Goal: Information Seeking & Learning: Learn about a topic

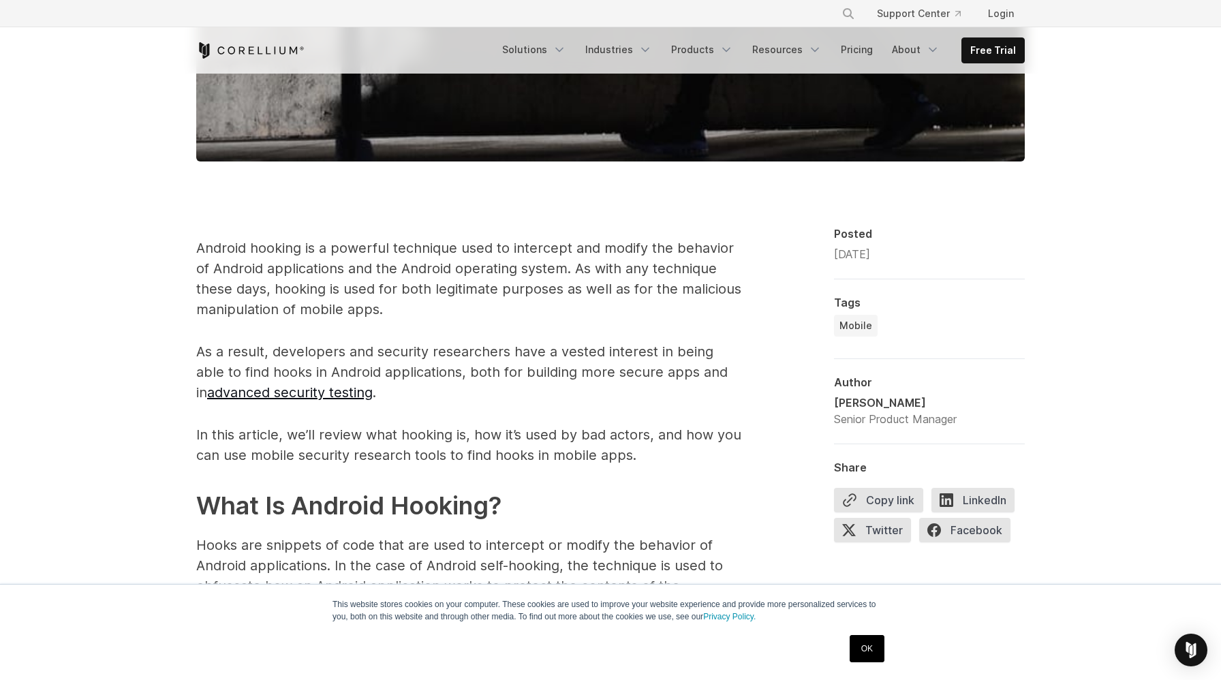
scroll to position [789, 0]
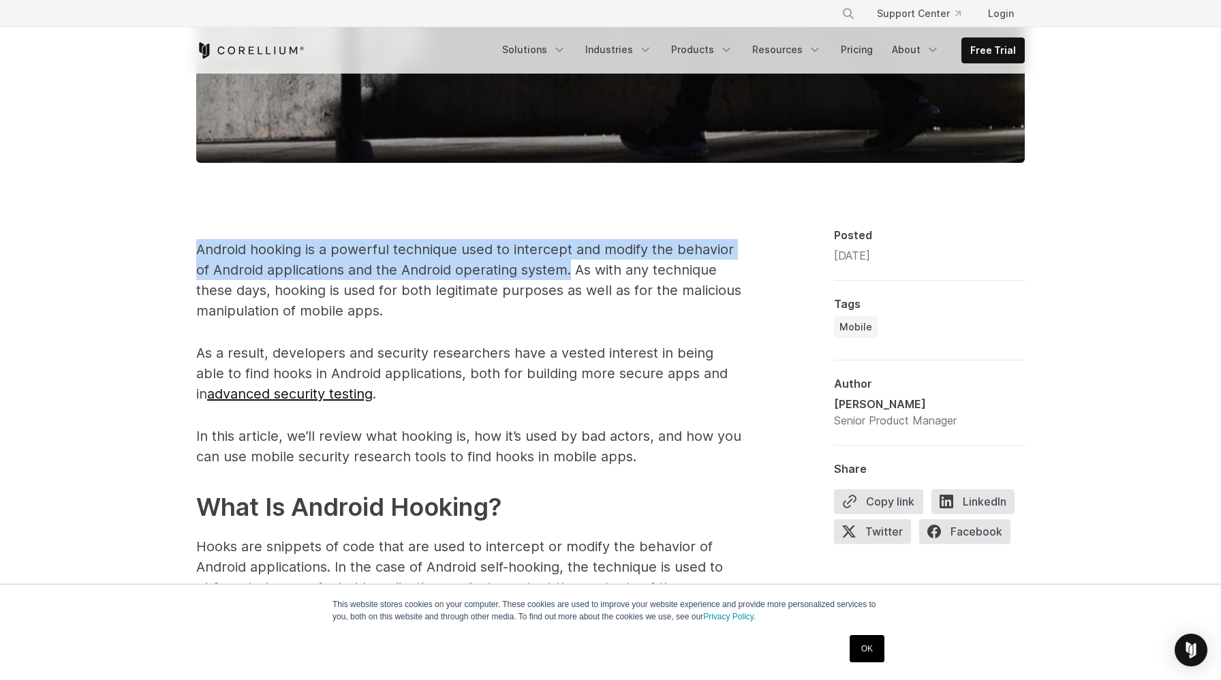
drag, startPoint x: 571, startPoint y: 243, endPoint x: 159, endPoint y: 202, distance: 414.1
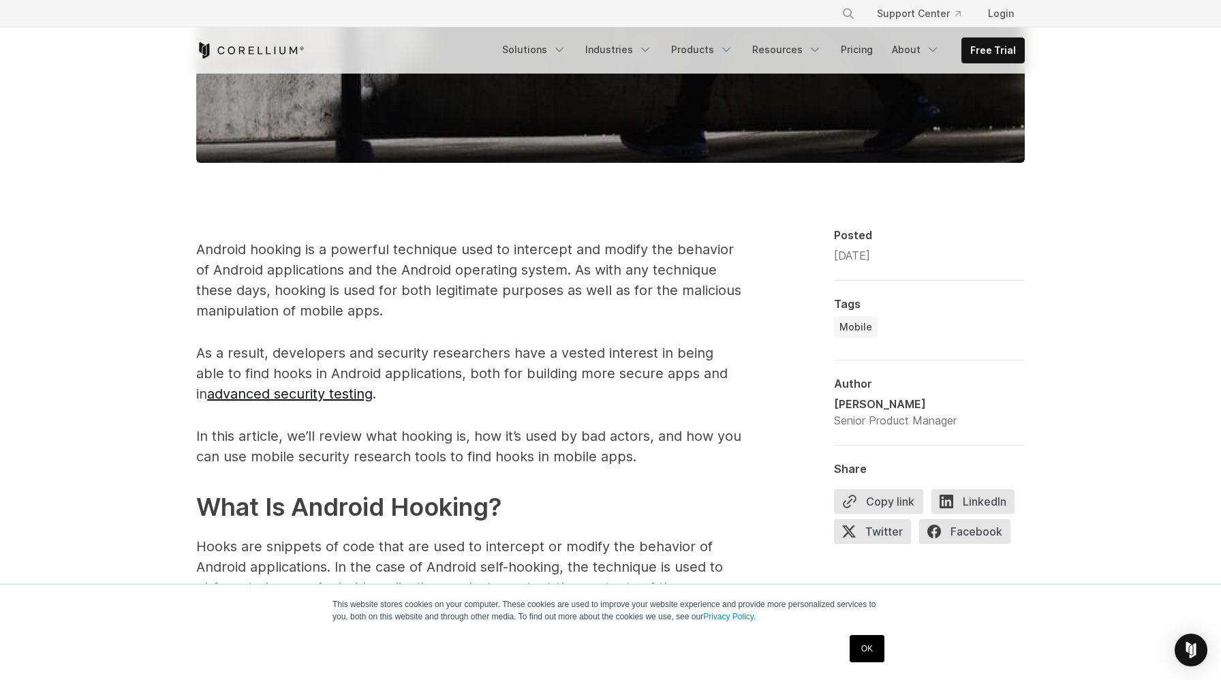
click at [573, 239] on p "Android hooking is a powerful technique used to intercept and modify the behavi…" at bounding box center [468, 280] width 545 height 82
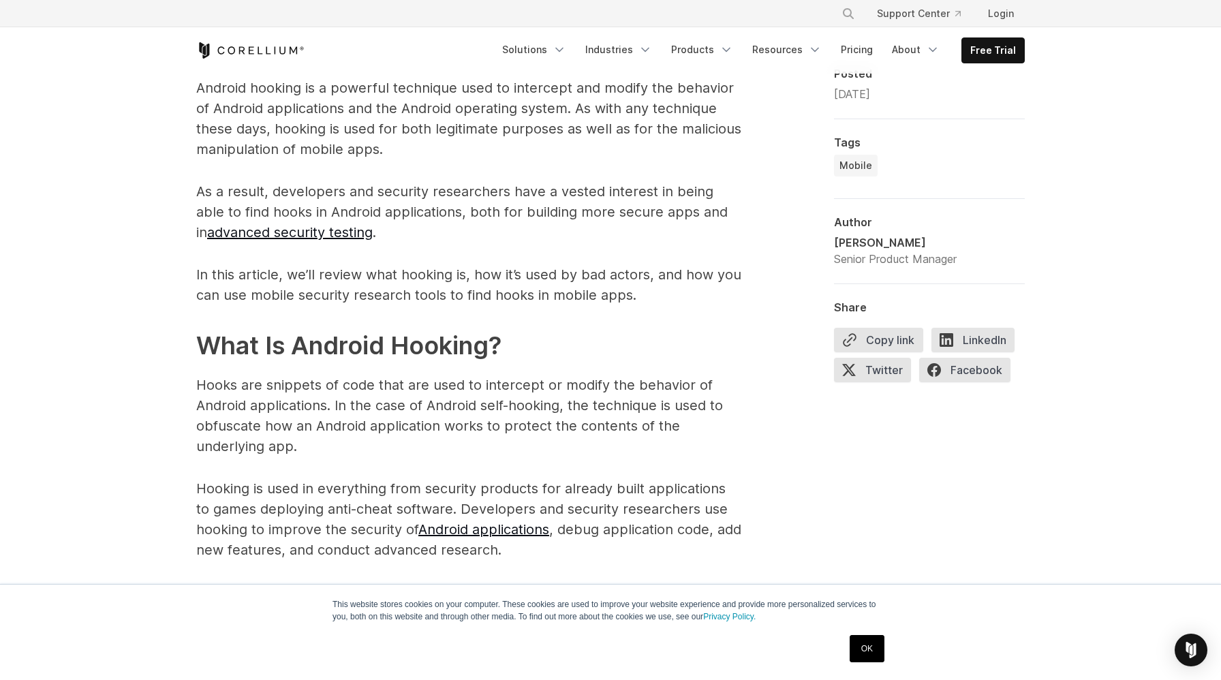
scroll to position [949, 0]
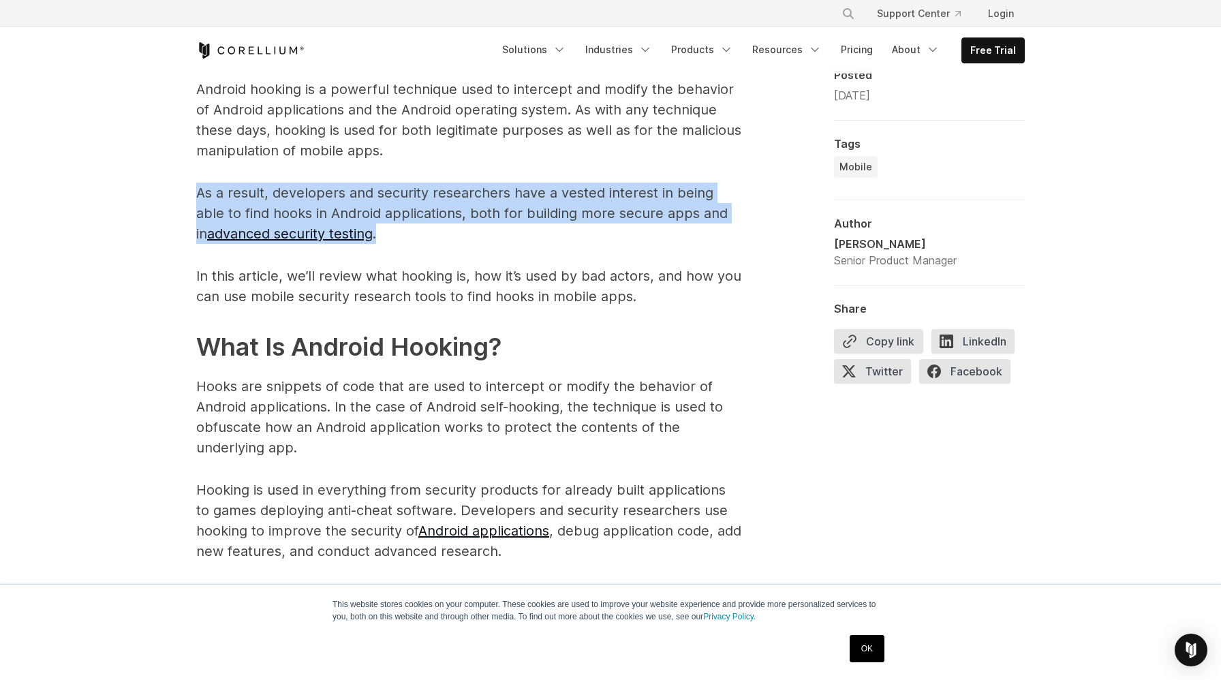
drag, startPoint x: 450, startPoint y: 223, endPoint x: 197, endPoint y: 175, distance: 257.1
click at [197, 183] on p "As a result, developers and security researchers have a vested interest in bein…" at bounding box center [468, 213] width 545 height 61
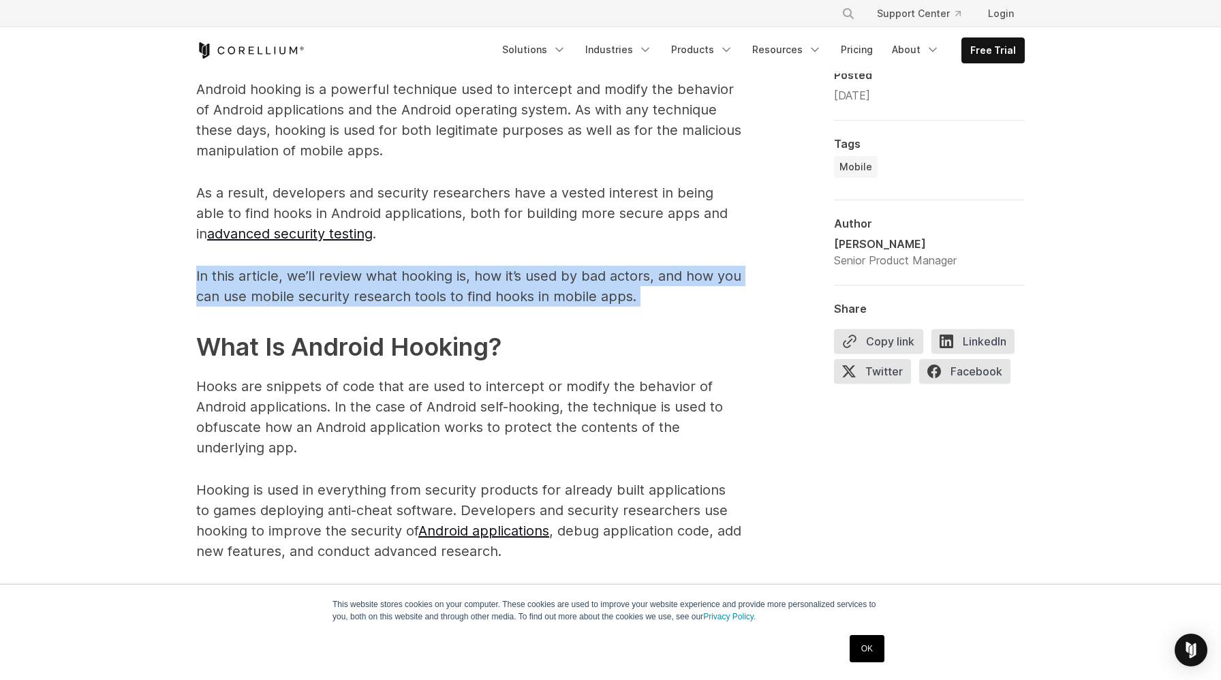
drag, startPoint x: 169, startPoint y: 257, endPoint x: 614, endPoint y: 292, distance: 446.8
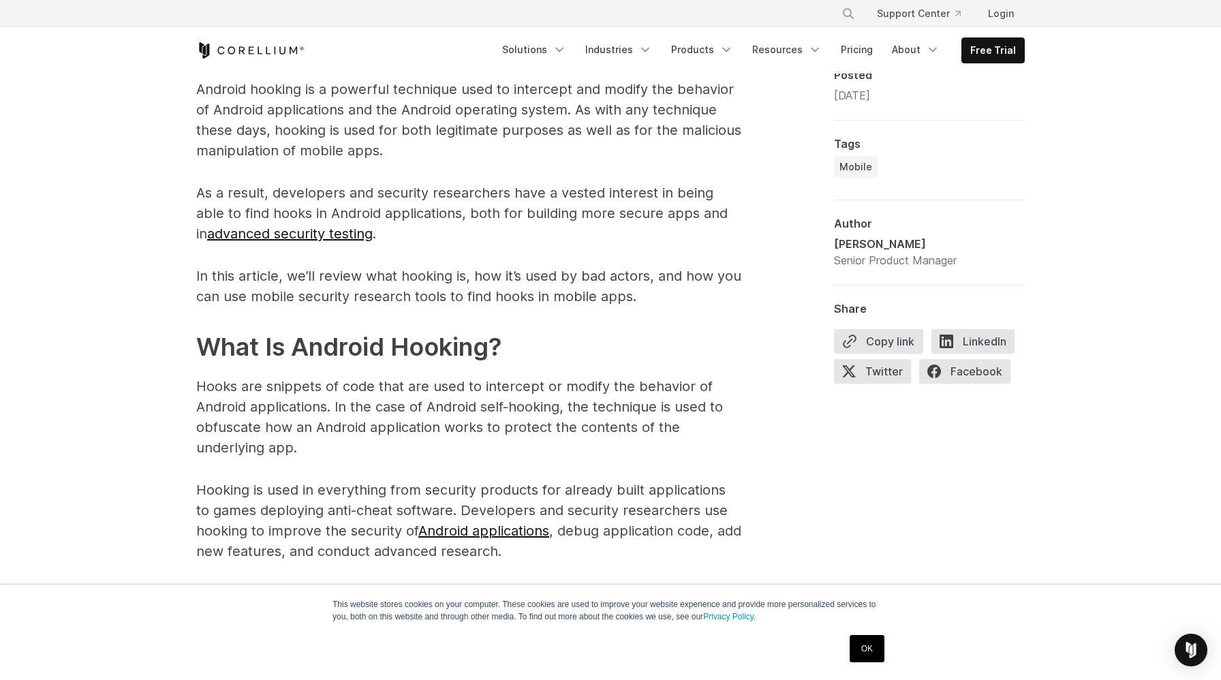
click at [650, 328] on h2 "What Is Android Hooking?" at bounding box center [468, 346] width 545 height 37
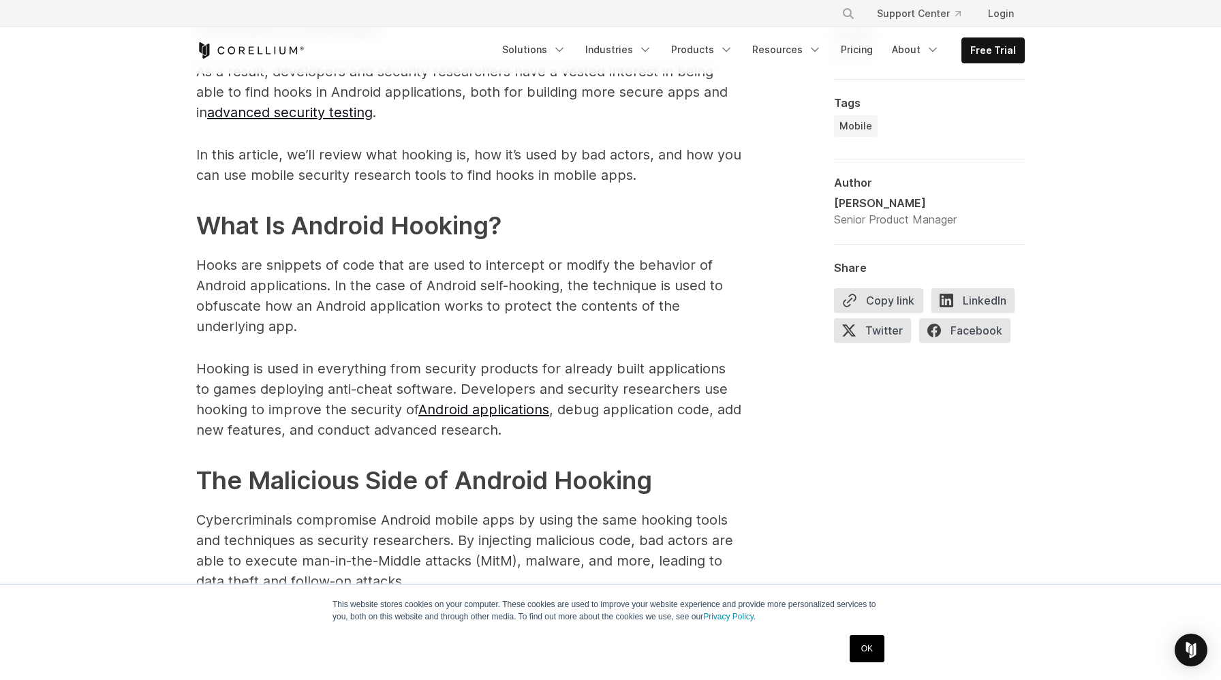
scroll to position [1069, 0]
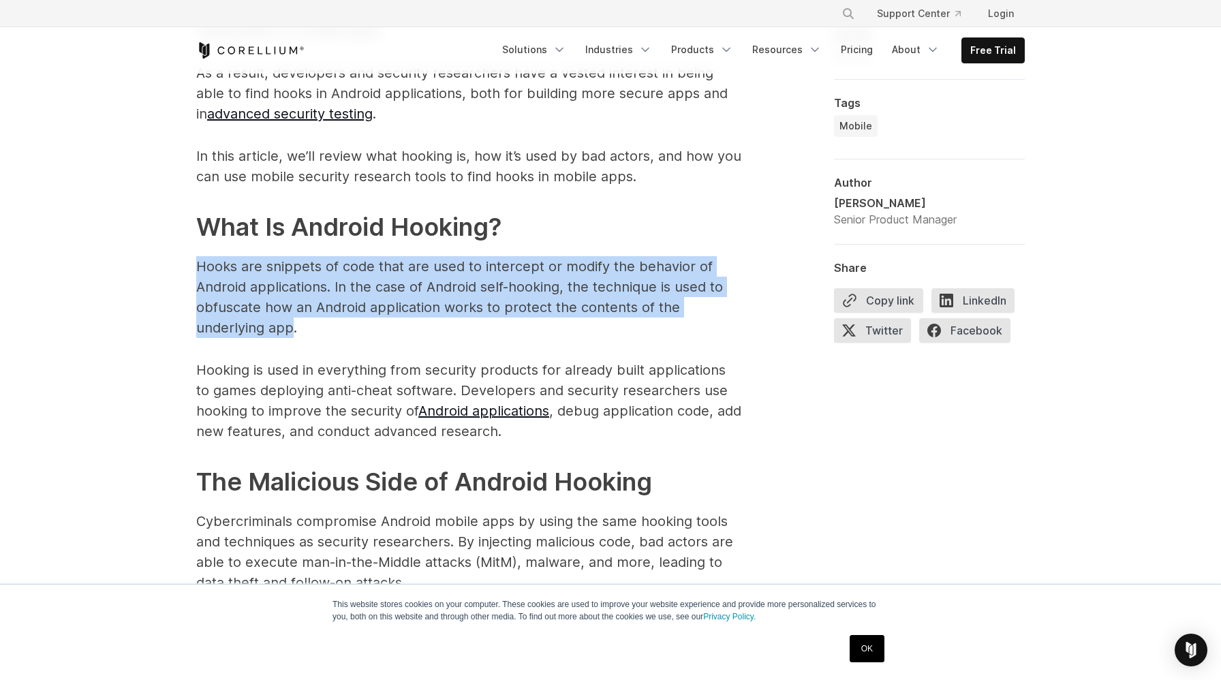
drag, startPoint x: 292, startPoint y: 317, endPoint x: 97, endPoint y: 230, distance: 214.3
click at [97, 230] on div "Finding Hooks in Android Applications: Tools for Security Research Understand h…" at bounding box center [610, 598] width 1221 height 3186
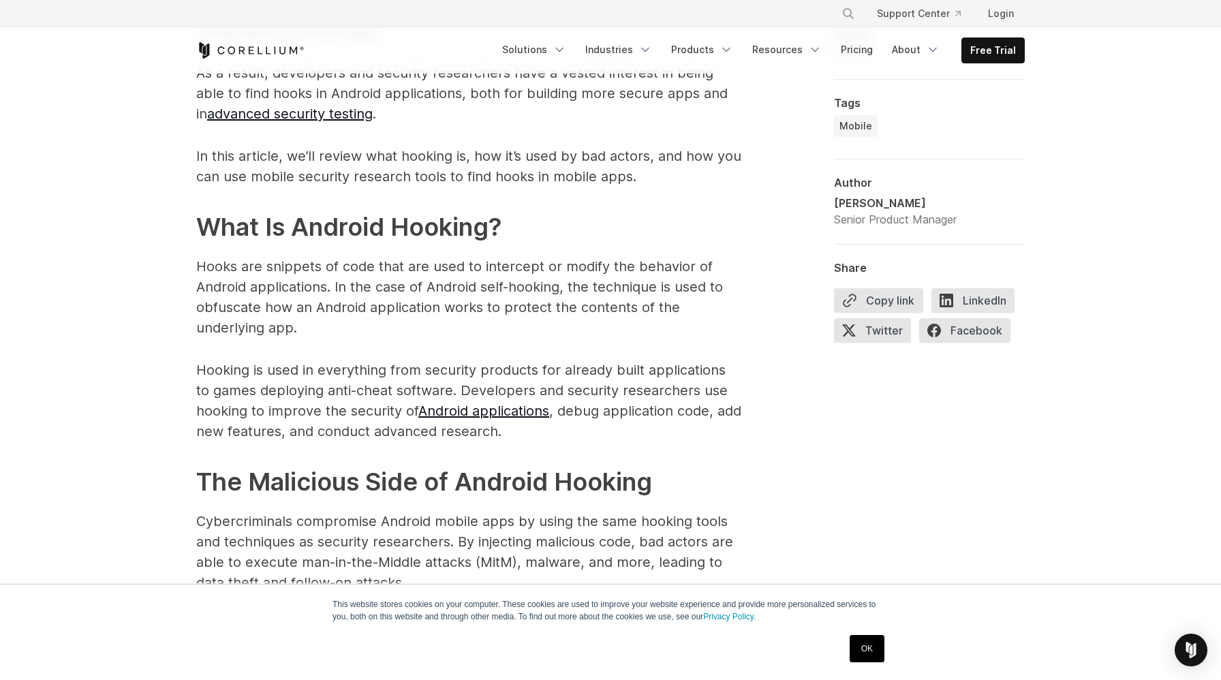
click at [116, 229] on div "Finding Hooks in Android Applications: Tools for Security Research Understand h…" at bounding box center [610, 598] width 1221 height 3186
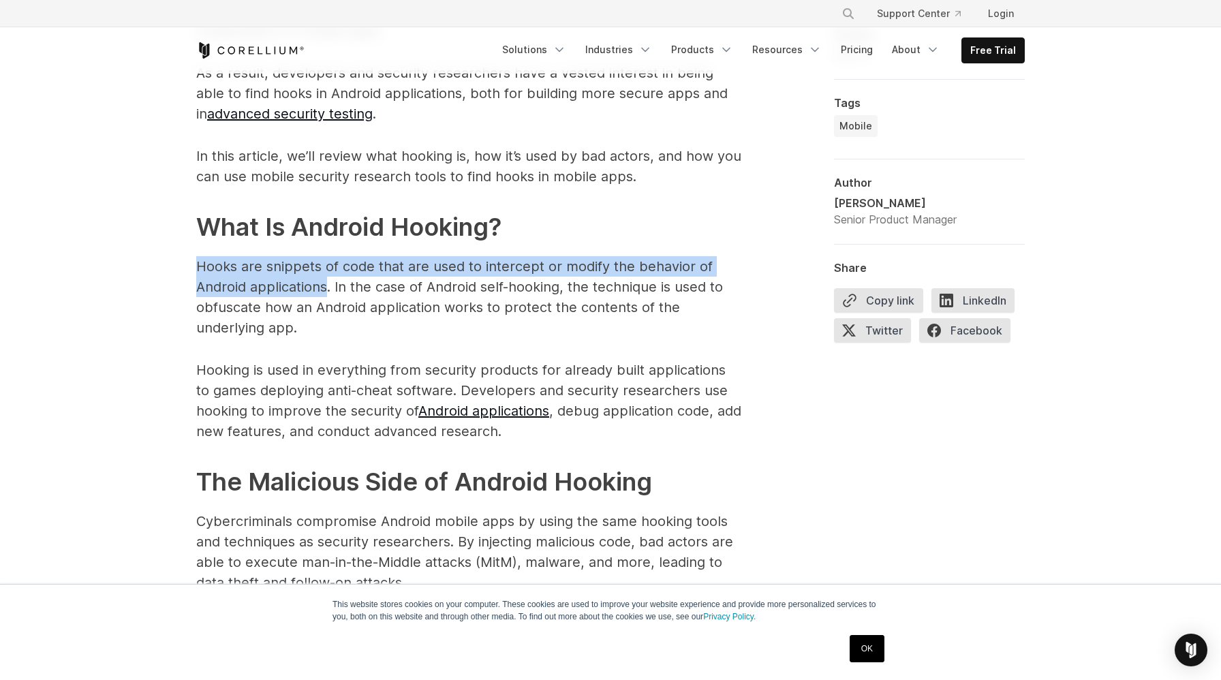
drag, startPoint x: 163, startPoint y: 246, endPoint x: 326, endPoint y: 262, distance: 164.3
click at [326, 262] on div "Finding Hooks in Android Applications: Tools for Security Research Understand h…" at bounding box center [610, 598] width 1221 height 3186
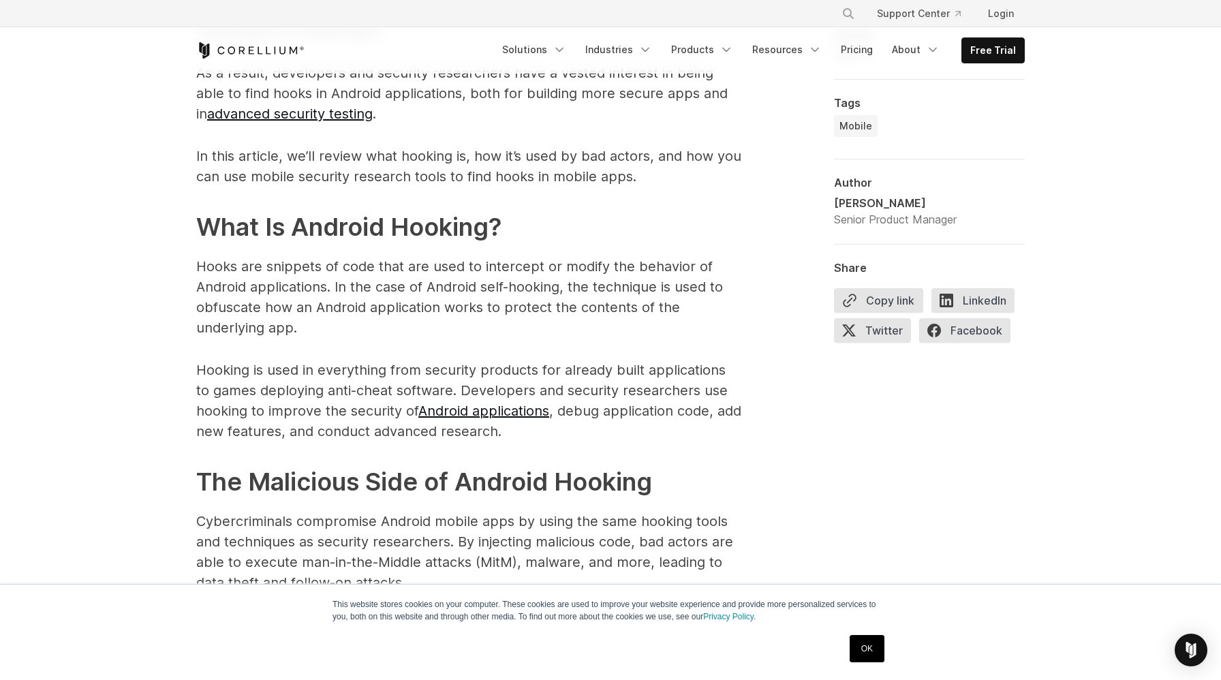
click at [331, 269] on p "Hooks are snippets of code that are used to intercept or modify the behavior of…" at bounding box center [468, 297] width 545 height 82
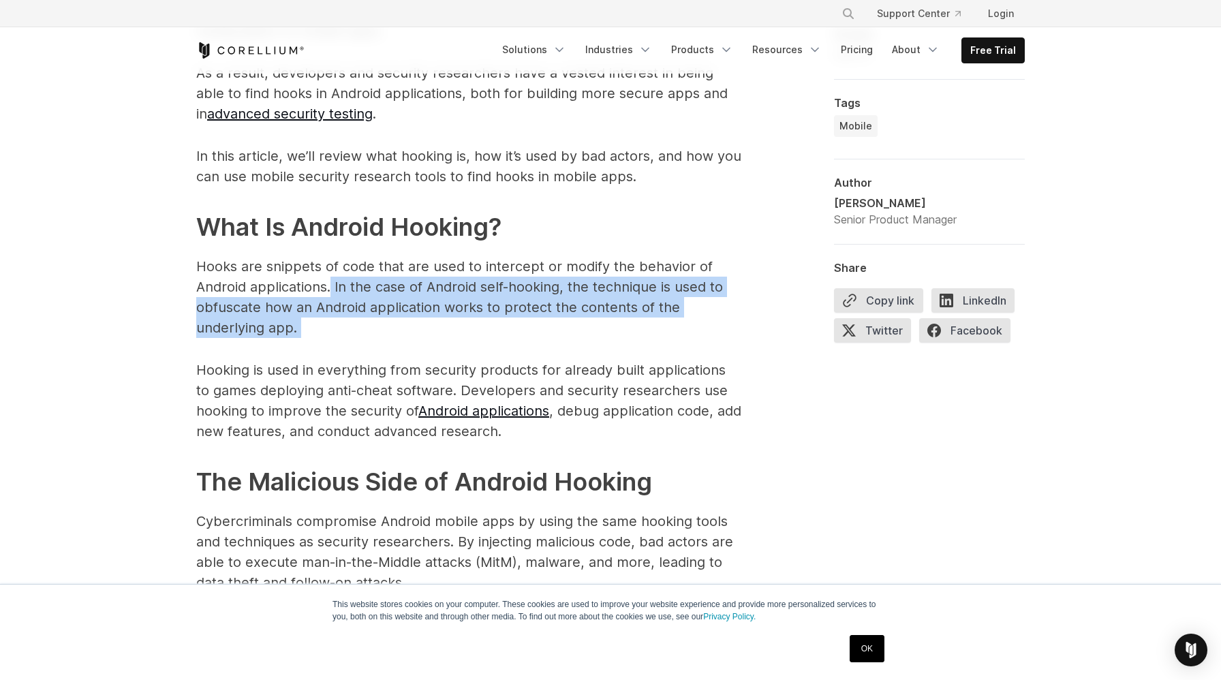
drag, startPoint x: 331, startPoint y: 269, endPoint x: 371, endPoint y: 311, distance: 58.3
click at [371, 311] on p "Hooks are snippets of code that are used to intercept or modify the behavior of…" at bounding box center [468, 297] width 545 height 82
click at [371, 315] on p "Hooks are snippets of code that are used to intercept or modify the behavior of…" at bounding box center [468, 297] width 545 height 82
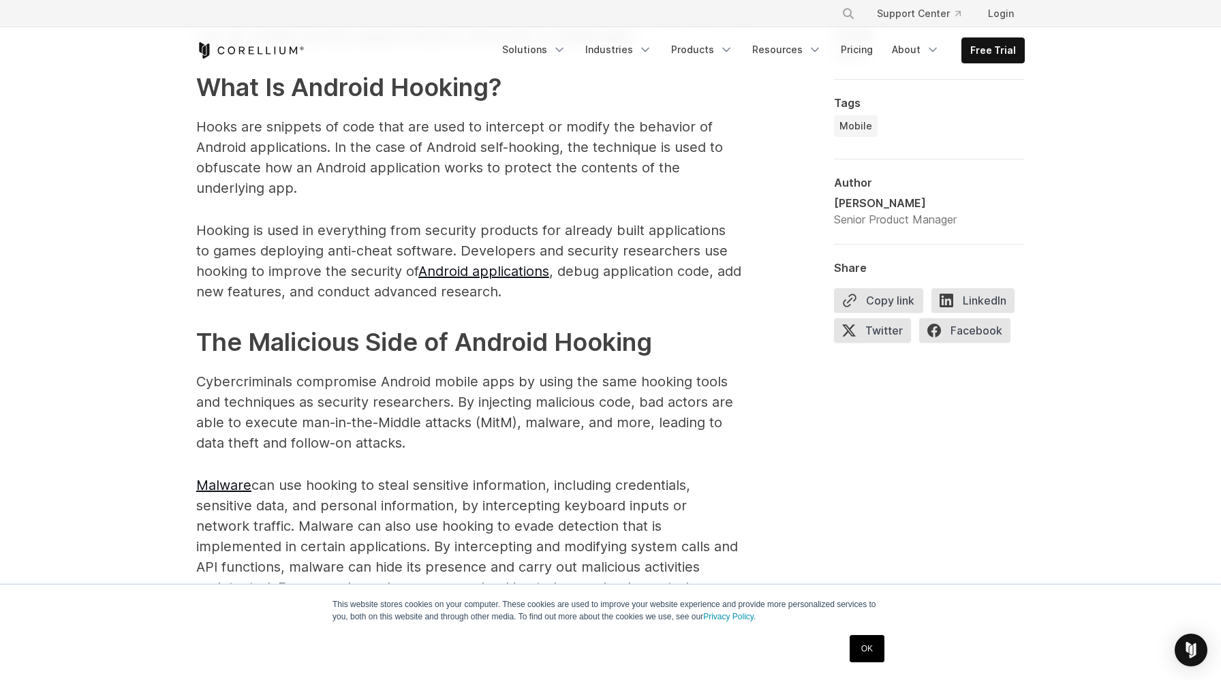
scroll to position [1206, 0]
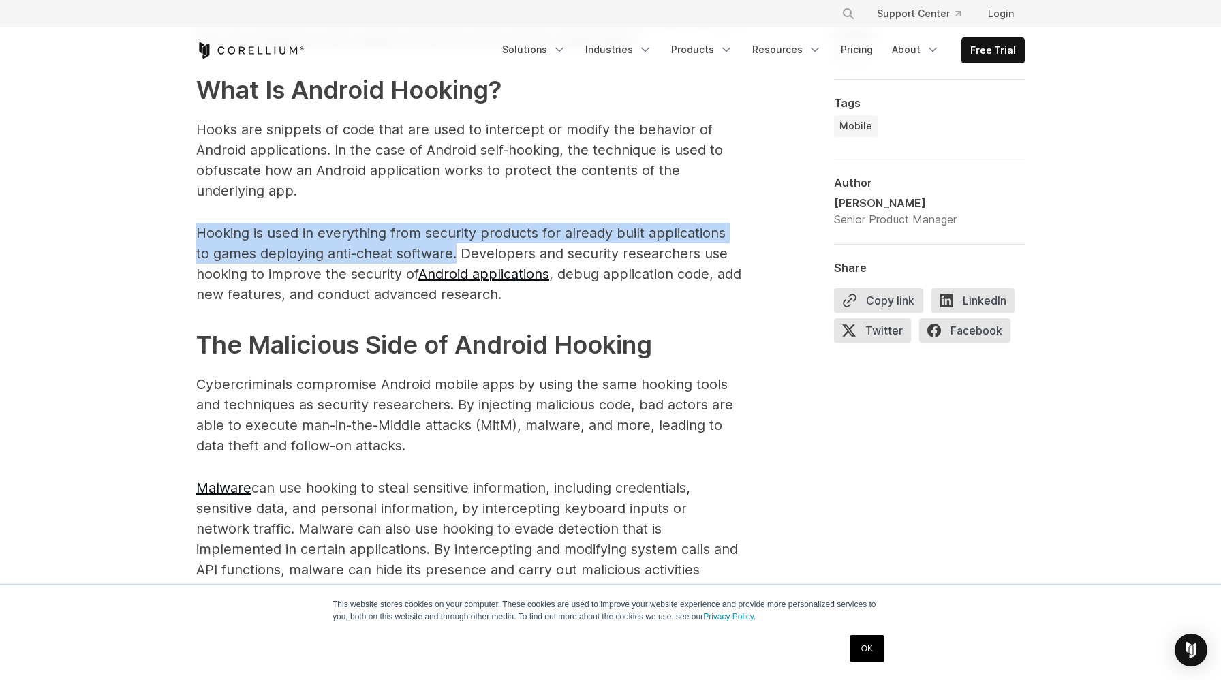
drag, startPoint x: 146, startPoint y: 216, endPoint x: 441, endPoint y: 230, distance: 295.9
click at [441, 230] on div "Finding Hooks in Android Applications: Tools for Security Research Understand h…" at bounding box center [610, 461] width 1221 height 3186
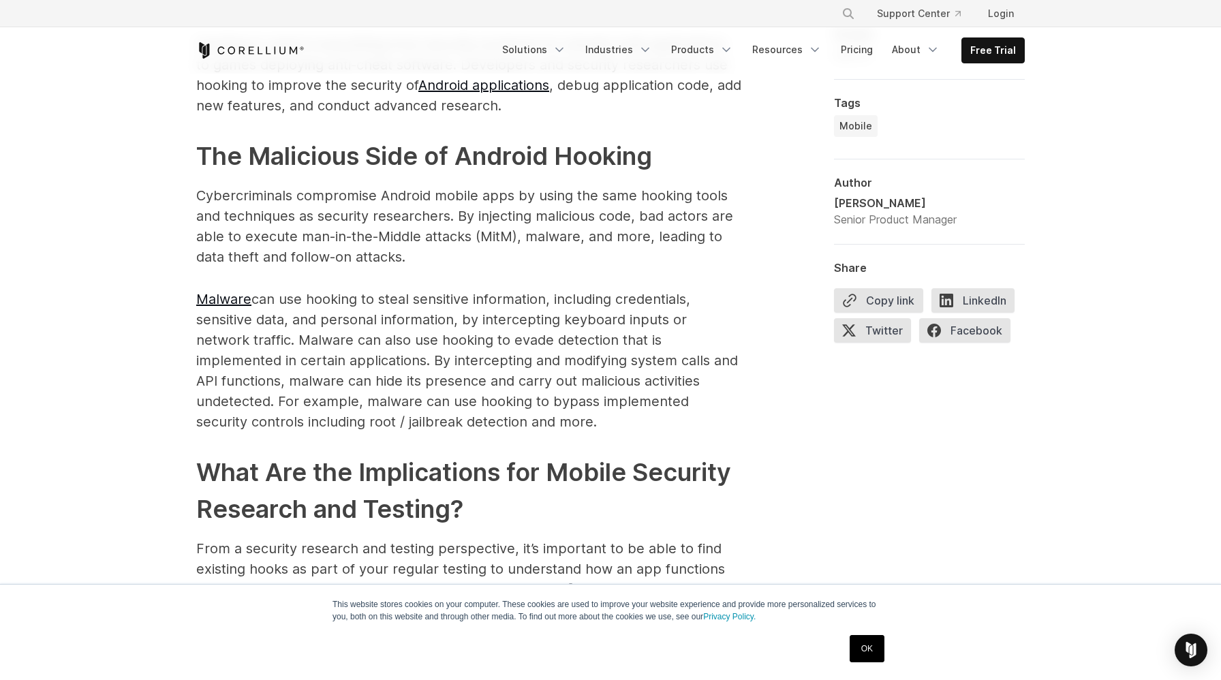
scroll to position [1399, 0]
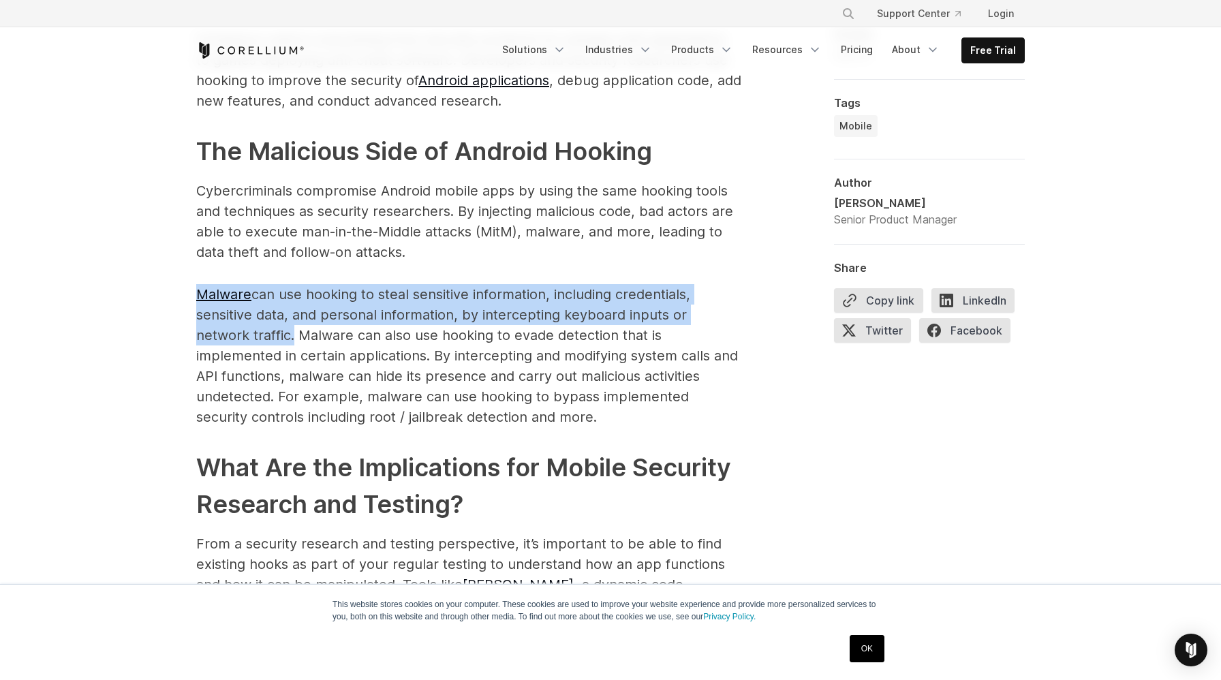
drag, startPoint x: 235, startPoint y: 317, endPoint x: 170, endPoint y: 271, distance: 79.7
click at [170, 271] on div "Finding Hooks in Android Applications: Tools for Security Research Understand h…" at bounding box center [610, 268] width 1221 height 3186
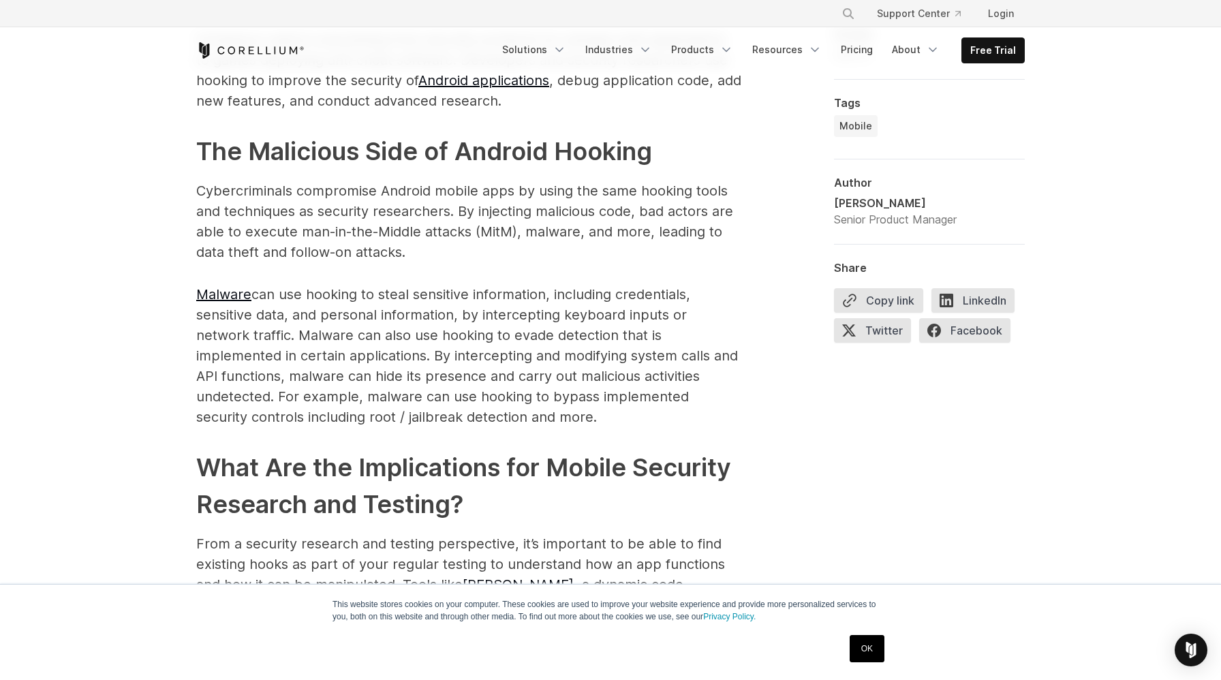
click at [332, 303] on p "Malware can use hooking to steal sensitive information, including credentials, …" at bounding box center [468, 355] width 545 height 143
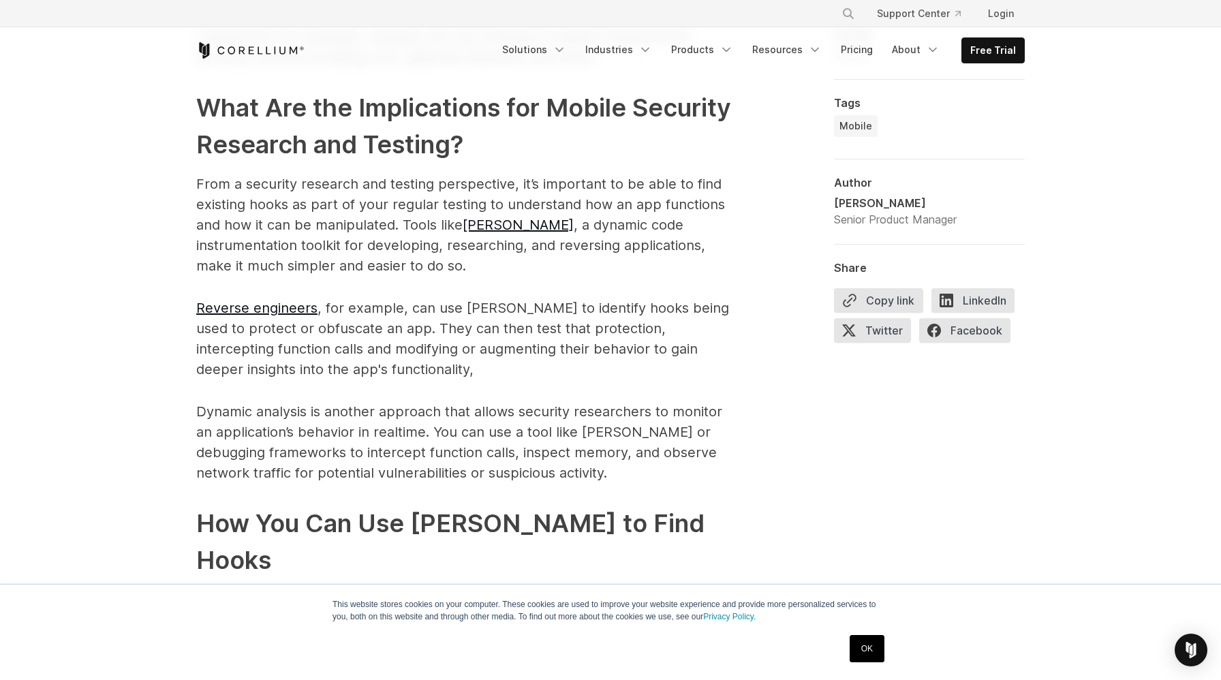
scroll to position [1765, 0]
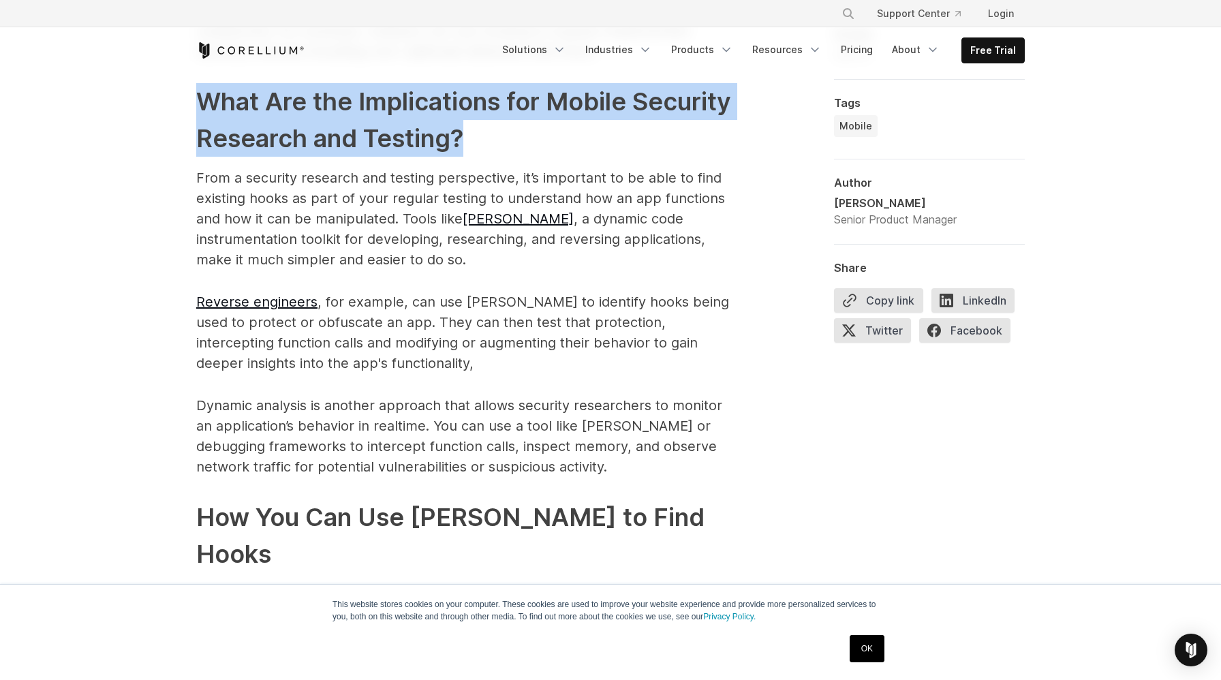
drag, startPoint x: 184, startPoint y: 85, endPoint x: 526, endPoint y: 112, distance: 343.0
click at [526, 112] on div "Android hooking is a powerful technique used to intercept and modify the behavi…" at bounding box center [610, 96] width 872 height 1689
click at [525, 112] on h2 "What Are the Implications for Mobile Security Research and Testing?" at bounding box center [468, 120] width 545 height 74
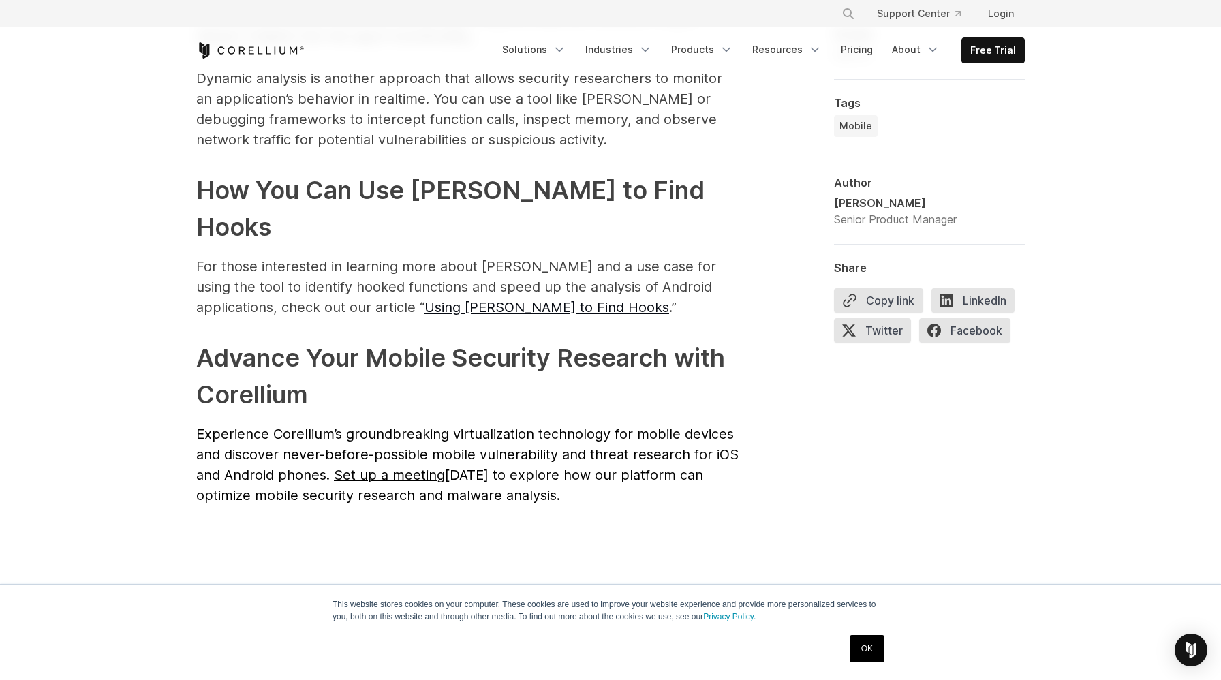
scroll to position [2091, 0]
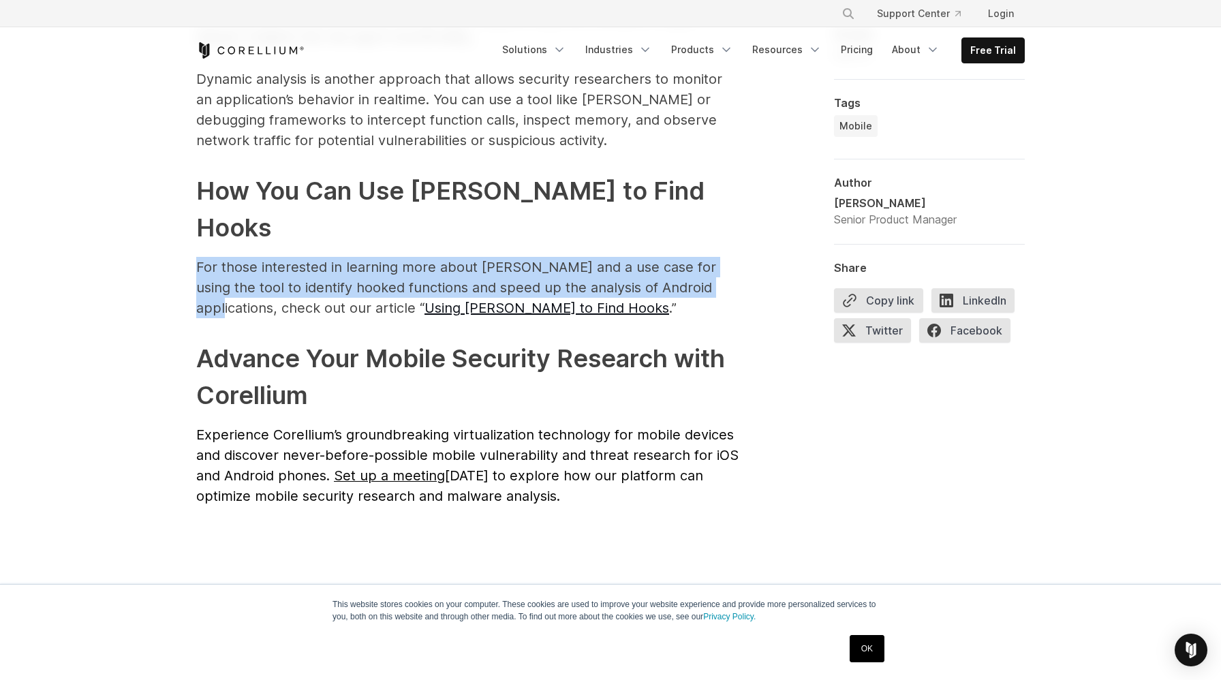
drag, startPoint x: 194, startPoint y: 208, endPoint x: 685, endPoint y: 234, distance: 491.7
click at [674, 257] on p "For those interested in learning more about Frida and a use case for using the …" at bounding box center [468, 287] width 545 height 61
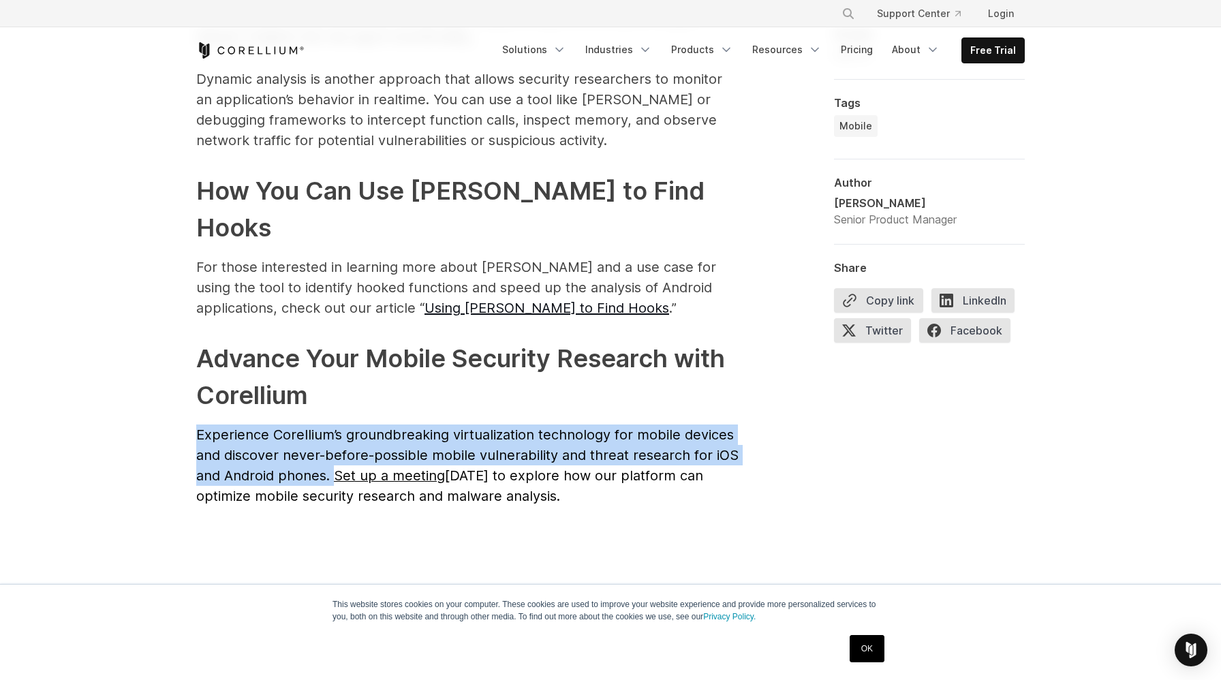
drag, startPoint x: 193, startPoint y: 378, endPoint x: 332, endPoint y: 422, distance: 145.8
